Goal: Communication & Community: Answer question/provide support

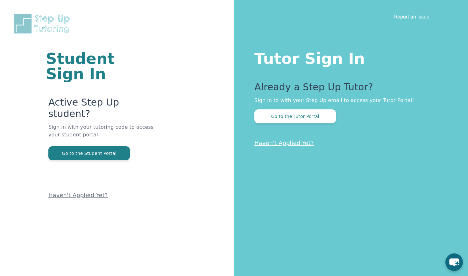
click at [310, 117] on button "Go to the Tutor Portal" at bounding box center [295, 117] width 82 height 14
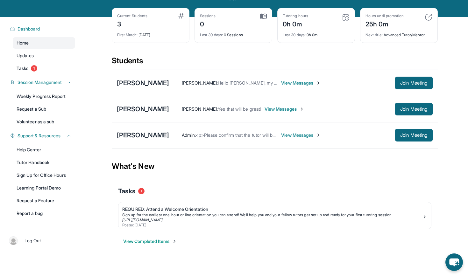
scroll to position [29, 0]
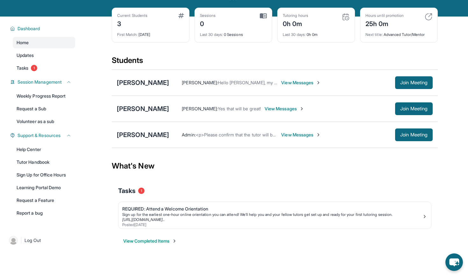
click at [61, 80] on span "Session Management" at bounding box center [40, 82] width 44 height 6
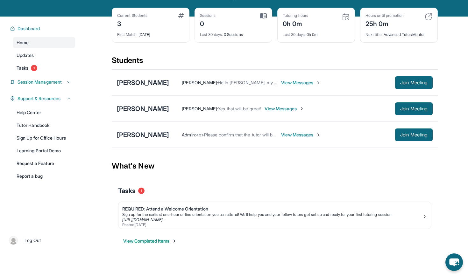
click at [61, 80] on span "Session Management" at bounding box center [40, 82] width 44 height 6
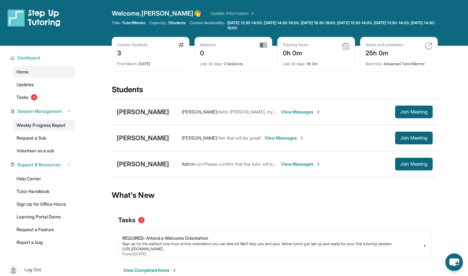
scroll to position [0, 0]
click at [289, 137] on span "View Messages" at bounding box center [285, 138] width 40 height 6
click at [289, 137] on section "Students Rebecca Barbosa Norma Barajas : Hello Priscilla, my name is Norma. I a…" at bounding box center [275, 133] width 326 height 97
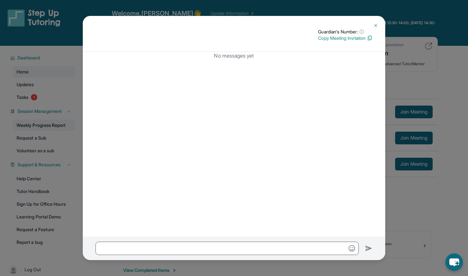
click at [423, 205] on div "Guardian's Number: ⓘ This isn't the guardian's real number — it's a private for…" at bounding box center [234, 138] width 468 height 276
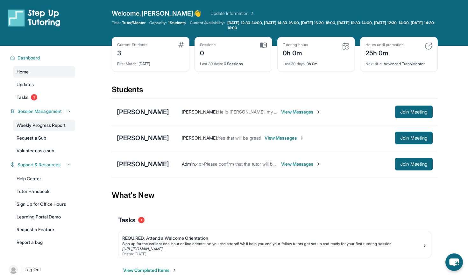
click at [423, 205] on div "What's New" at bounding box center [275, 195] width 326 height 28
click at [413, 141] on button "Join Meeting" at bounding box center [414, 138] width 38 height 13
click at [407, 139] on span "Join Meeting" at bounding box center [413, 138] width 27 height 4
click at [21, 87] on span "Updates" at bounding box center [26, 85] width 18 height 6
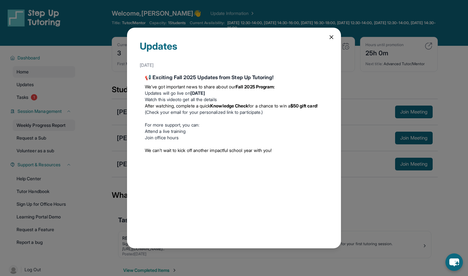
click at [21, 87] on div "Updates August 27th 📢 Exciting Fall 2025 Updates from Step Up Tutoring! We’ve g…" at bounding box center [234, 138] width 468 height 276
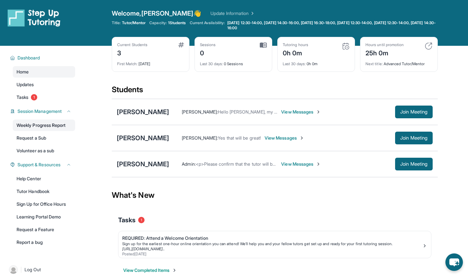
click at [21, 87] on span "Updates" at bounding box center [26, 85] width 18 height 6
click at [21, 96] on span "Tasks" at bounding box center [23, 97] width 12 height 6
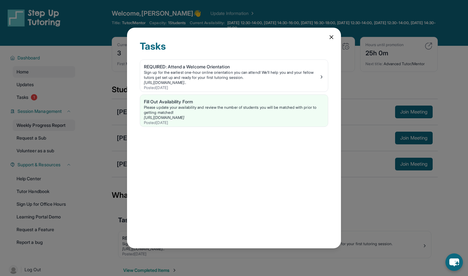
click at [21, 96] on div "Tasks REQUIRED: Attend a Welcome Orientation Sign up for the earliest one-hour …" at bounding box center [234, 138] width 468 height 276
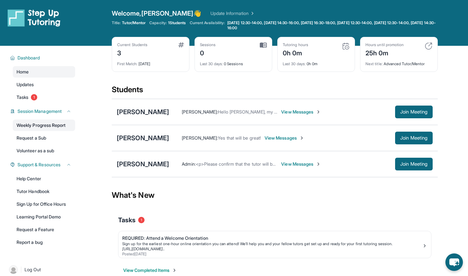
click at [37, 218] on link "Learning Portal Demo" at bounding box center [44, 216] width 62 height 11
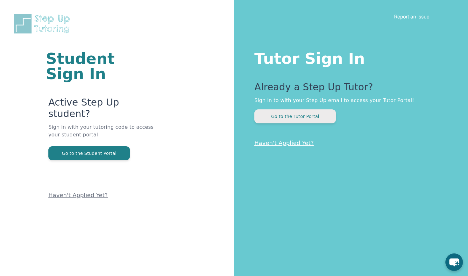
click at [282, 117] on button "Go to the Tutor Portal" at bounding box center [295, 117] width 82 height 14
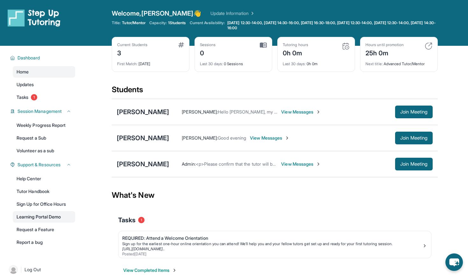
click at [39, 218] on link "Learning Portal Demo" at bounding box center [44, 216] width 62 height 11
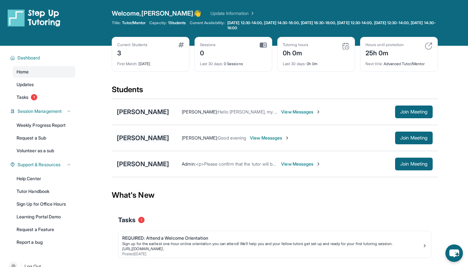
click at [138, 138] on div "[PERSON_NAME]" at bounding box center [143, 138] width 52 height 9
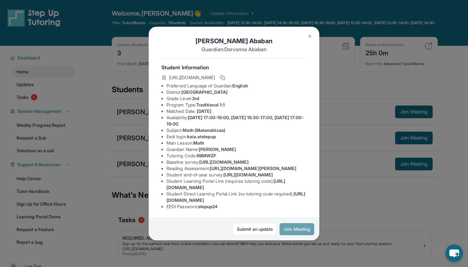
click at [296, 229] on button "Join Meeting" at bounding box center [297, 230] width 35 height 12
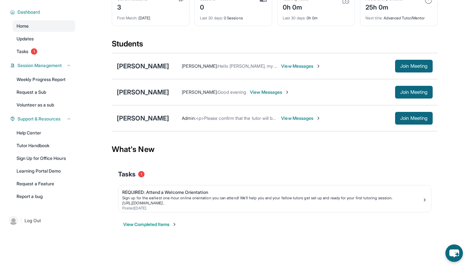
scroll to position [46, 0]
click at [35, 186] on link "Request a Feature" at bounding box center [44, 183] width 62 height 11
click at [40, 147] on link "Tutor Handbook" at bounding box center [44, 145] width 62 height 11
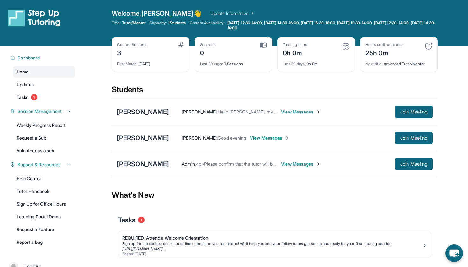
scroll to position [0, 0]
click at [145, 138] on div "[PERSON_NAME]" at bounding box center [143, 138] width 52 height 9
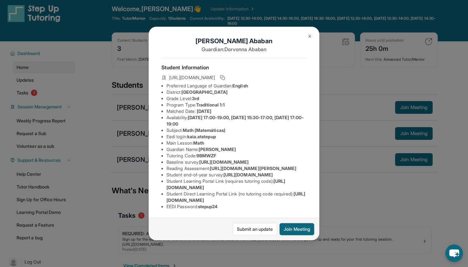
scroll to position [7, 0]
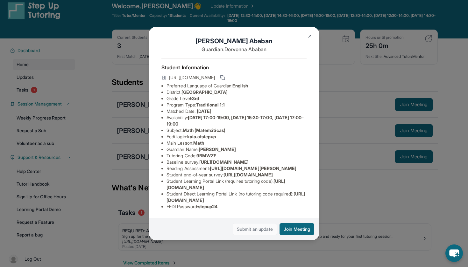
click at [242, 230] on link "Submit an update" at bounding box center [255, 230] width 44 height 12
click at [96, 56] on div "[PERSON_NAME] Guardian: [PERSON_NAME] Student Information [URL][DOMAIN_NAME] Pr…" at bounding box center [234, 133] width 468 height 267
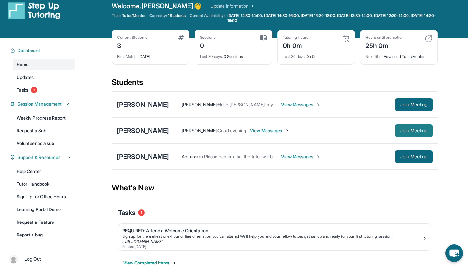
click at [402, 132] on span "Join Meeting" at bounding box center [413, 131] width 27 height 4
click at [411, 130] on span "Join Meeting" at bounding box center [413, 131] width 27 height 4
click at [388, 127] on div "Dorvonna Ababan : Good evening View Messages Join Meeting" at bounding box center [301, 130] width 264 height 13
click at [414, 130] on span "Join Meeting" at bounding box center [413, 131] width 27 height 4
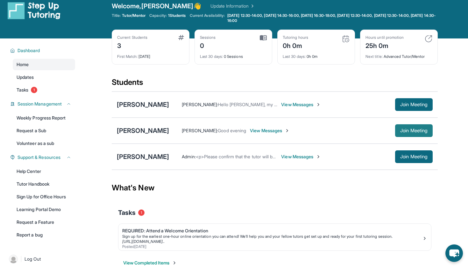
click at [414, 130] on span "Join Meeting" at bounding box center [413, 131] width 27 height 4
click at [253, 132] on span "View Messages" at bounding box center [270, 131] width 40 height 6
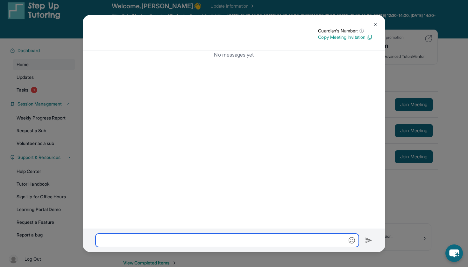
paste input "**********"
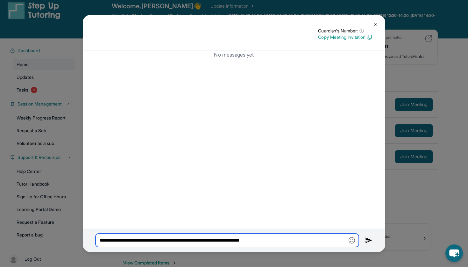
type input "**********"
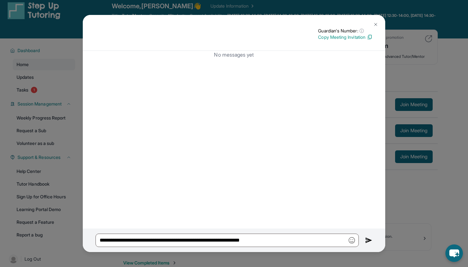
click at [366, 242] on img at bounding box center [368, 241] width 7 height 8
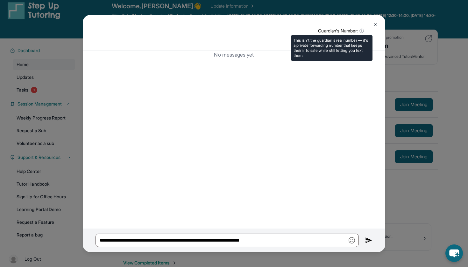
click at [362, 32] on span "ⓘ" at bounding box center [361, 31] width 4 height 6
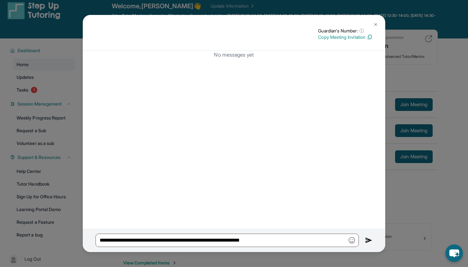
click at [372, 25] on button at bounding box center [375, 24] width 13 height 13
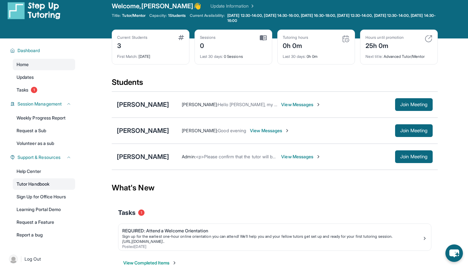
click at [37, 188] on link "Tutor Handbook" at bounding box center [44, 184] width 62 height 11
click at [400, 130] on span "Join Meeting" at bounding box center [413, 131] width 27 height 4
drag, startPoint x: 399, startPoint y: 130, endPoint x: 302, endPoint y: 64, distance: 116.9
click at [302, 69] on main "Current Students 3 First Match : [DATE] Sessions 0 Last 30 days : 0 Sessions Tu…" at bounding box center [275, 160] width 326 height 243
click at [260, 131] on span "View Messages" at bounding box center [270, 131] width 40 height 6
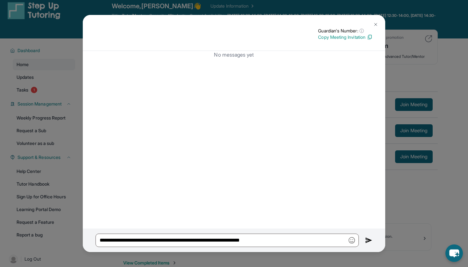
click at [369, 240] on img at bounding box center [368, 241] width 7 height 8
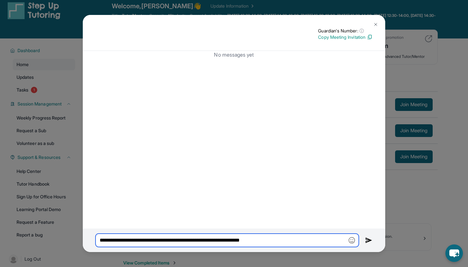
click at [331, 238] on input "**********" at bounding box center [227, 240] width 263 height 13
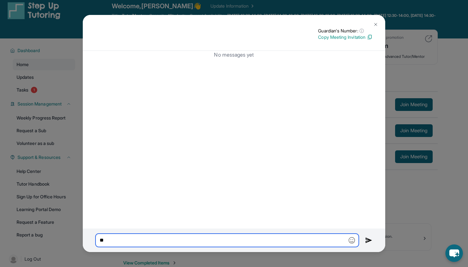
type input "*"
click at [227, 241] on input "text" at bounding box center [227, 240] width 263 height 13
paste input "**********"
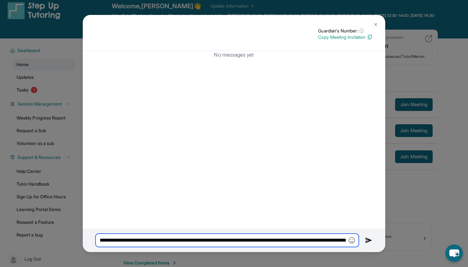
type input "**********"
click at [369, 239] on img at bounding box center [368, 241] width 7 height 8
click at [393, 15] on div "**********" at bounding box center [234, 133] width 468 height 267
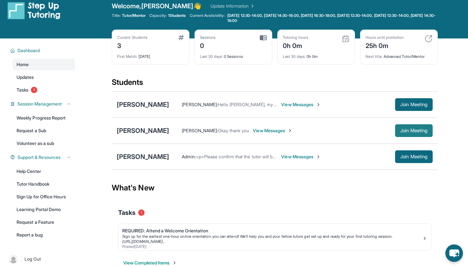
click at [423, 132] on span "Join Meeting" at bounding box center [413, 131] width 27 height 4
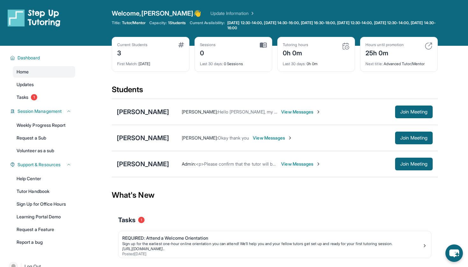
click at [206, 52] on div "0" at bounding box center [208, 52] width 16 height 10
click at [235, 63] on div "Last 30 days : 0 Sessions" at bounding box center [233, 62] width 67 height 9
click at [263, 43] on img at bounding box center [263, 45] width 7 height 6
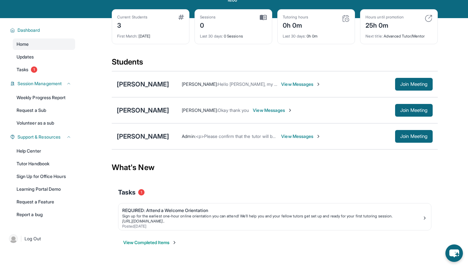
scroll to position [31, 0]
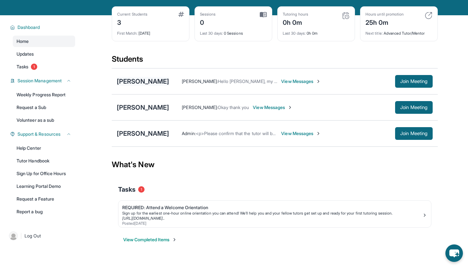
click at [134, 80] on div "[PERSON_NAME]" at bounding box center [143, 81] width 52 height 9
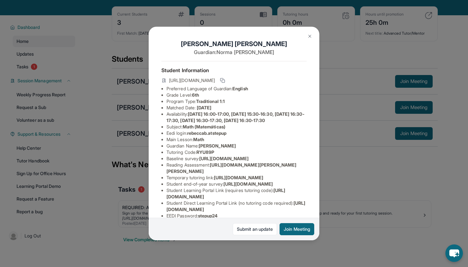
click at [81, 66] on div "[PERSON_NAME] Guardian: [PERSON_NAME] Student Information [URL][DOMAIN_NAME] Pr…" at bounding box center [234, 133] width 468 height 267
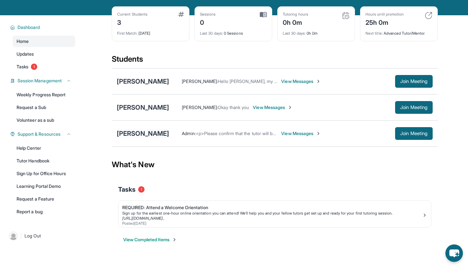
click at [135, 133] on div "[PERSON_NAME]" at bounding box center [143, 133] width 52 height 9
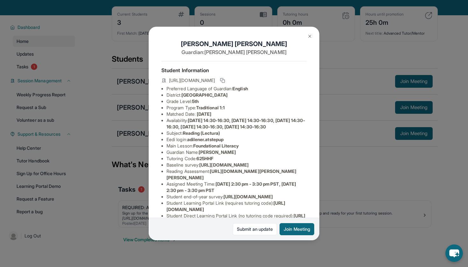
click at [99, 103] on div "Adilene Reyes Guardian: Claudia Lopez Student Information https://student-porta…" at bounding box center [234, 133] width 468 height 267
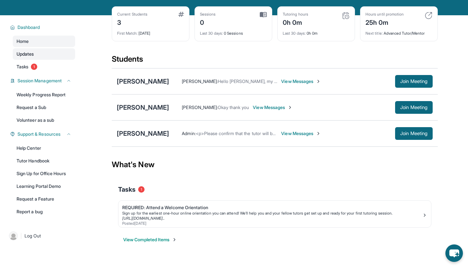
click at [23, 56] on span "Updates" at bounding box center [26, 54] width 18 height 6
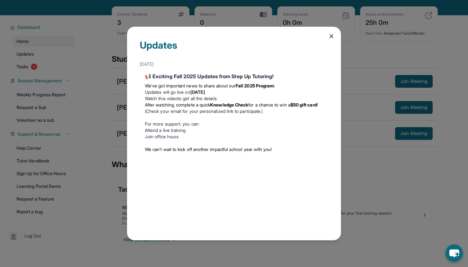
click at [332, 35] on icon at bounding box center [331, 36] width 6 height 6
